Goal: Task Accomplishment & Management: Use online tool/utility

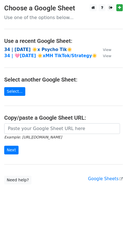
click at [28, 49] on strong "34 | [DATE] ☀️x Psycho Tik☀️" at bounding box center [38, 49] width 68 height 5
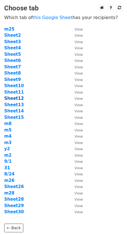
click at [20, 96] on strong "Sheet12" at bounding box center [14, 98] width 20 height 5
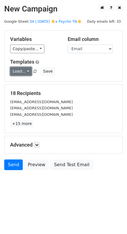
click at [20, 73] on link "Load..." at bounding box center [21, 71] width 22 height 9
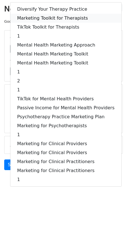
click at [51, 19] on link "Marketing Toolkit for Therapists" at bounding box center [65, 18] width 111 height 9
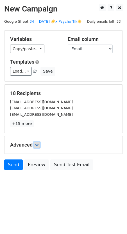
click at [37, 142] on link at bounding box center [37, 145] width 6 height 6
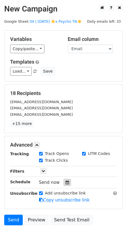
click at [67, 181] on div at bounding box center [67, 182] width 8 height 7
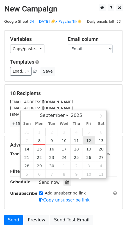
type input "2025-09-12 12:00"
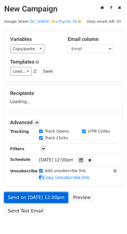
click at [52, 196] on link "Send on Sep 12 at 12:00pm" at bounding box center [36, 198] width 64 height 11
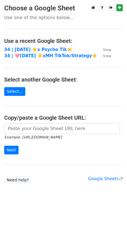
click at [41, 47] on td "34 | [DATE] ☀️x Psycho Tik☀️" at bounding box center [50, 50] width 93 height 6
click at [38, 48] on strong "34 | [DATE] ☀️x Psycho Tik☀️" at bounding box center [38, 49] width 68 height 5
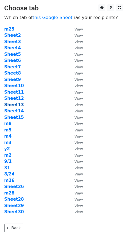
click at [16, 106] on strong "Sheet13" at bounding box center [14, 104] width 20 height 5
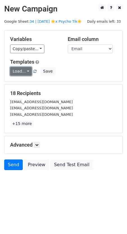
click at [23, 70] on link "Load..." at bounding box center [21, 71] width 22 height 9
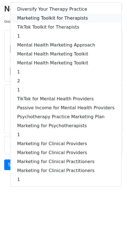
click at [55, 14] on link "Marketing Toolkit for Therapists" at bounding box center [65, 18] width 111 height 9
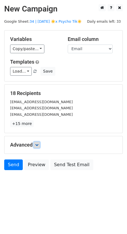
click at [35, 146] on link at bounding box center [37, 145] width 6 height 6
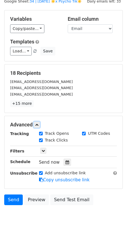
scroll to position [38, 0]
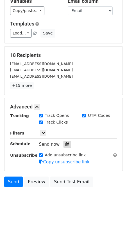
click at [67, 141] on div at bounding box center [67, 144] width 8 height 7
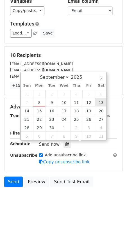
type input "2025-09-13 12:00"
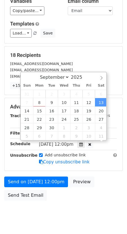
scroll to position [0, 0]
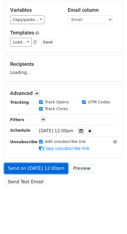
click at [51, 163] on link "Send on Sep 13 at 12:00pm" at bounding box center [36, 168] width 64 height 11
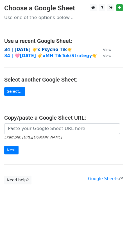
click at [45, 51] on strong "34 | [DATE] ☀️x Psycho Tik☀️" at bounding box center [38, 49] width 68 height 5
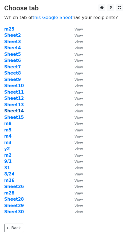
click at [17, 112] on strong "Sheet14" at bounding box center [14, 111] width 20 height 5
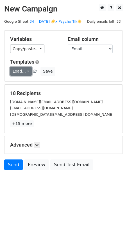
click at [29, 75] on link "Load..." at bounding box center [21, 71] width 22 height 9
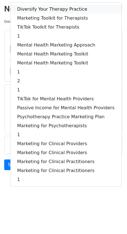
click at [42, 12] on link "Diversify Your Therapy Practice" at bounding box center [65, 9] width 111 height 9
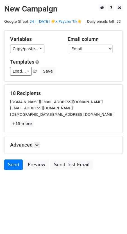
click at [40, 148] on h5 "Advanced" at bounding box center [63, 145] width 107 height 6
click at [40, 142] on link at bounding box center [37, 145] width 6 height 6
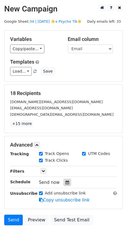
click at [65, 183] on icon at bounding box center [67, 183] width 4 height 4
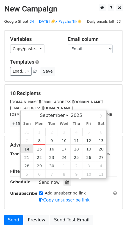
type input "2025-09-14 12:00"
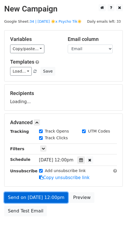
click at [30, 196] on link "Send on Sep 14 at 12:00pm" at bounding box center [36, 198] width 64 height 11
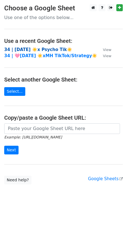
click at [42, 49] on strong "34 | [DATE] ☀️x Psycho Tik☀️" at bounding box center [38, 49] width 68 height 5
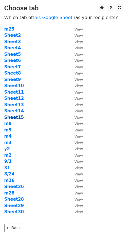
click at [14, 116] on strong "Sheet15" at bounding box center [14, 117] width 20 height 5
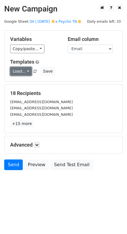
click at [24, 74] on link "Load..." at bounding box center [21, 71] width 22 height 9
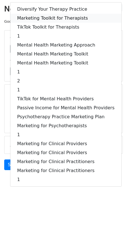
click at [52, 18] on link "Marketing Toolkit for Therapists" at bounding box center [65, 18] width 111 height 9
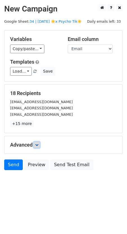
click at [36, 144] on icon at bounding box center [36, 144] width 3 height 3
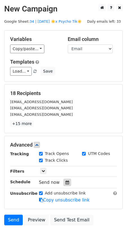
click at [67, 184] on div at bounding box center [67, 182] width 8 height 7
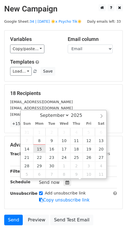
type input "[DATE] 12:00"
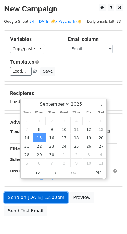
click at [35, 193] on link "Send on [DATE] 12:00pm" at bounding box center [36, 198] width 64 height 11
